Goal: Navigation & Orientation: Understand site structure

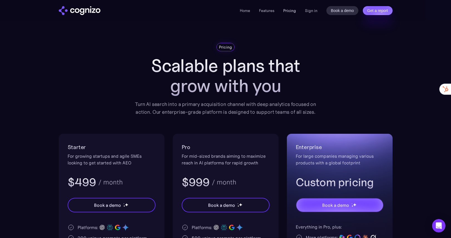
click at [290, 12] on link "Pricing" at bounding box center [289, 10] width 13 height 5
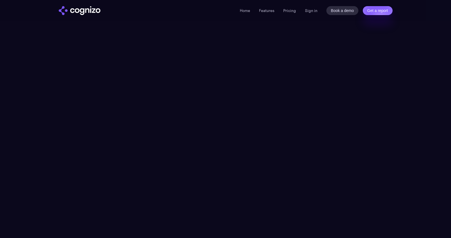
click at [262, 10] on link "Features" at bounding box center [266, 10] width 15 height 5
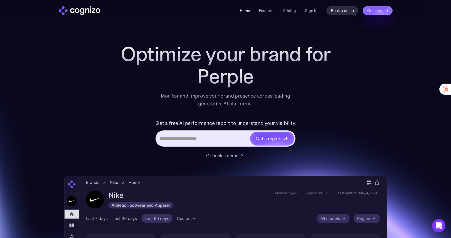
click at [246, 11] on link "Home" at bounding box center [245, 10] width 10 height 5
